Goal: Find specific page/section: Find specific page/section

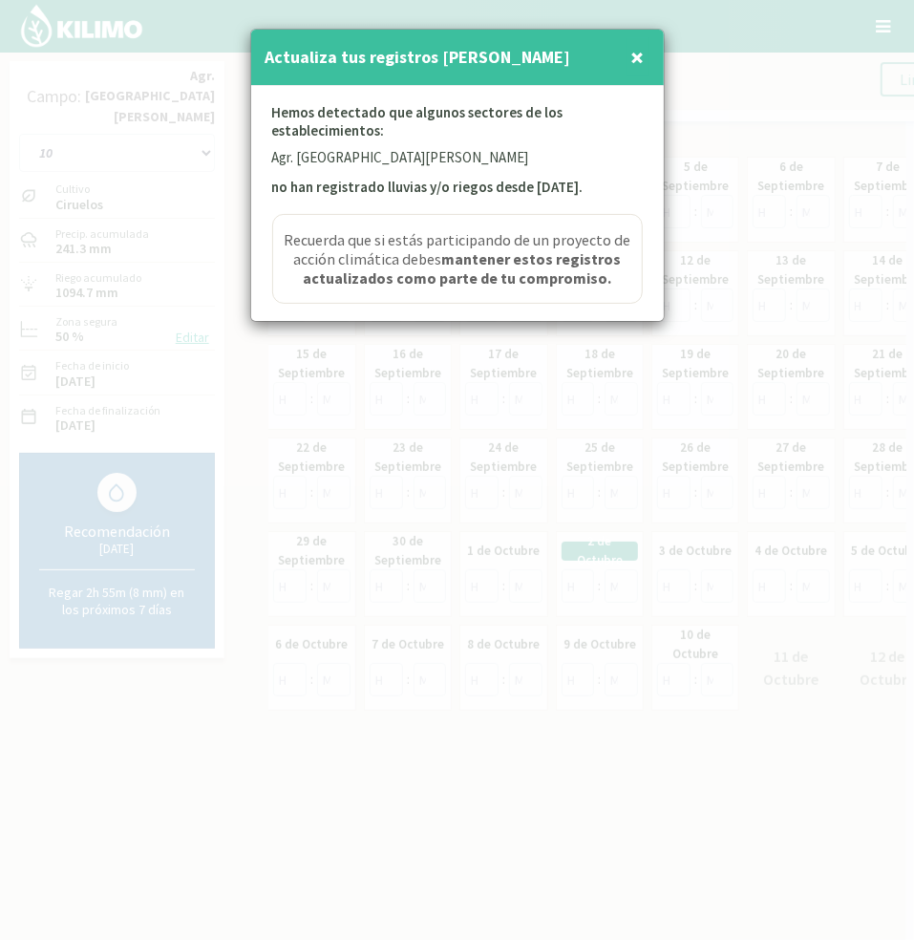
click at [635, 59] on span "×" at bounding box center [637, 57] width 13 height 32
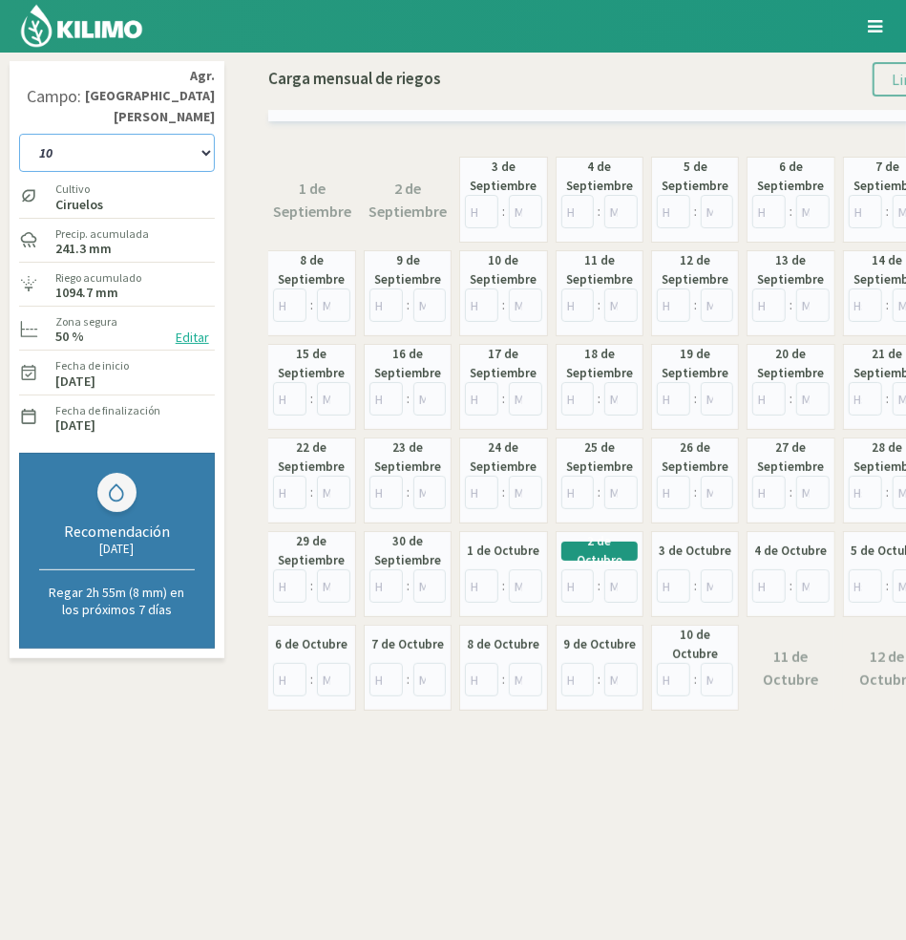
click at [116, 134] on select "10 11 12 13 1A 1B 26 27 E 3A 4 5 6 7 [PERSON_NAME] 7 Ciruela 8 9 Equipo 1 2005 …" at bounding box center [117, 153] width 196 height 38
